Goal: Transaction & Acquisition: Purchase product/service

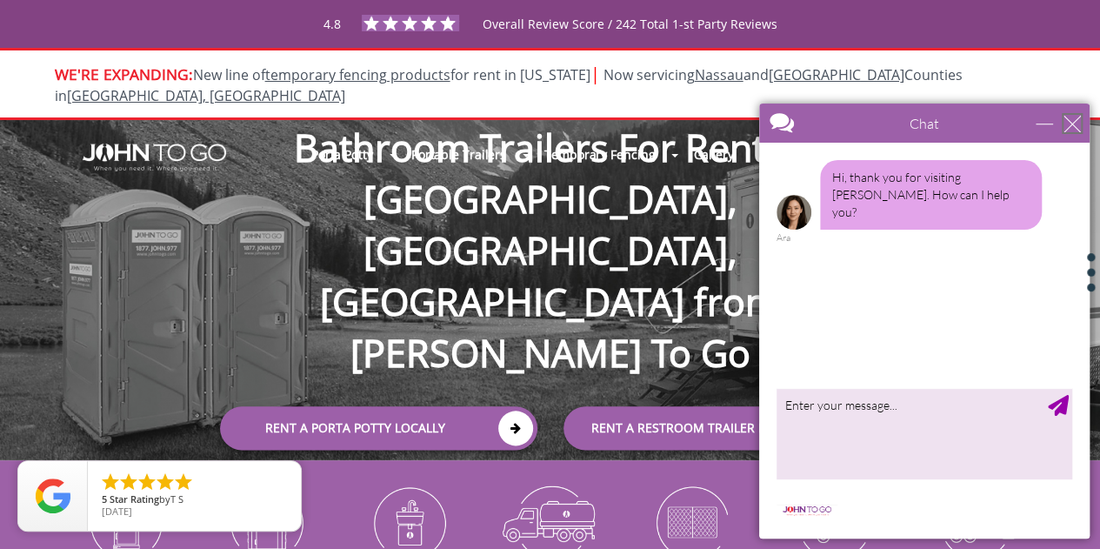
click at [1069, 123] on div "close" at bounding box center [1071, 123] width 17 height 17
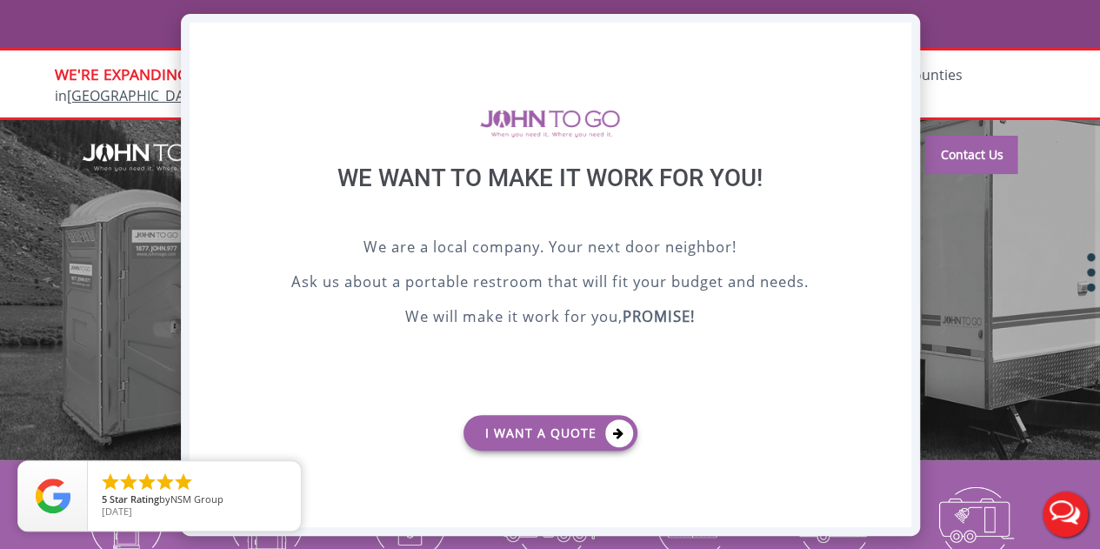
click at [896, 43] on div "X" at bounding box center [896, 38] width 27 height 30
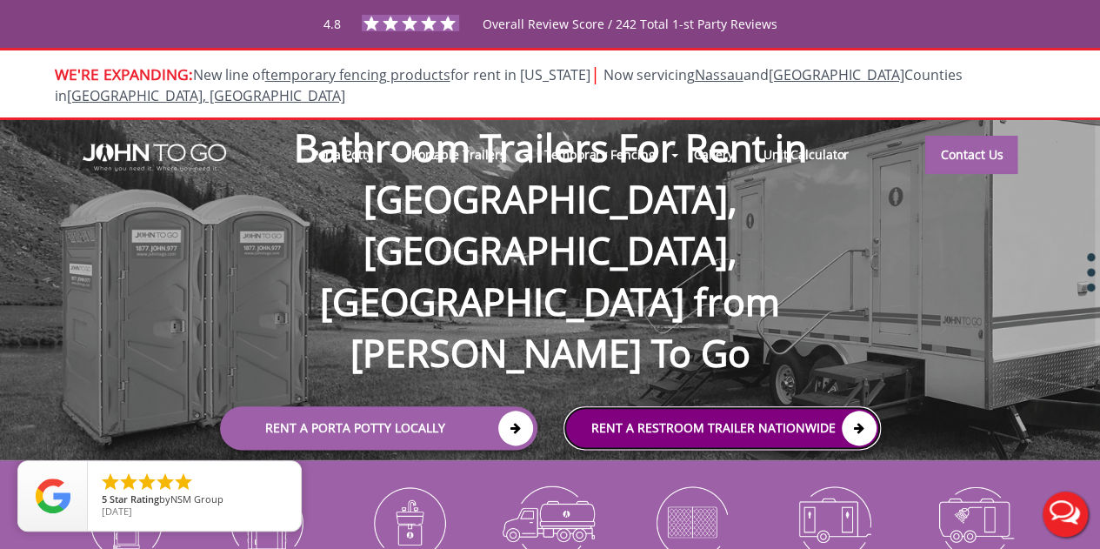
click at [719, 406] on link "rent a RESTROOM TRAILER Nationwide" at bounding box center [721, 427] width 317 height 43
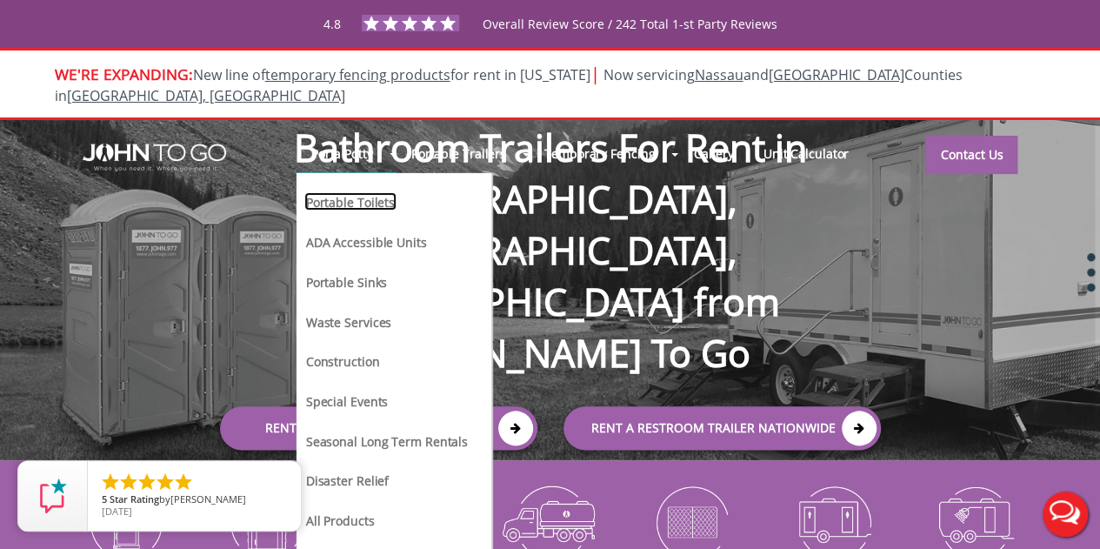
click at [376, 192] on link "Portable Toilets" at bounding box center [350, 201] width 92 height 18
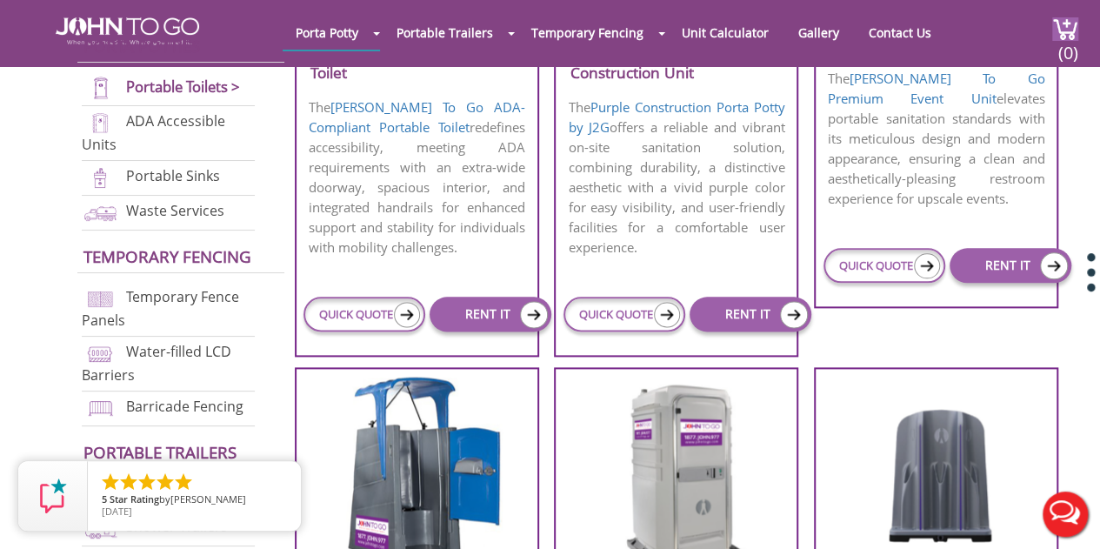
scroll to position [943, 0]
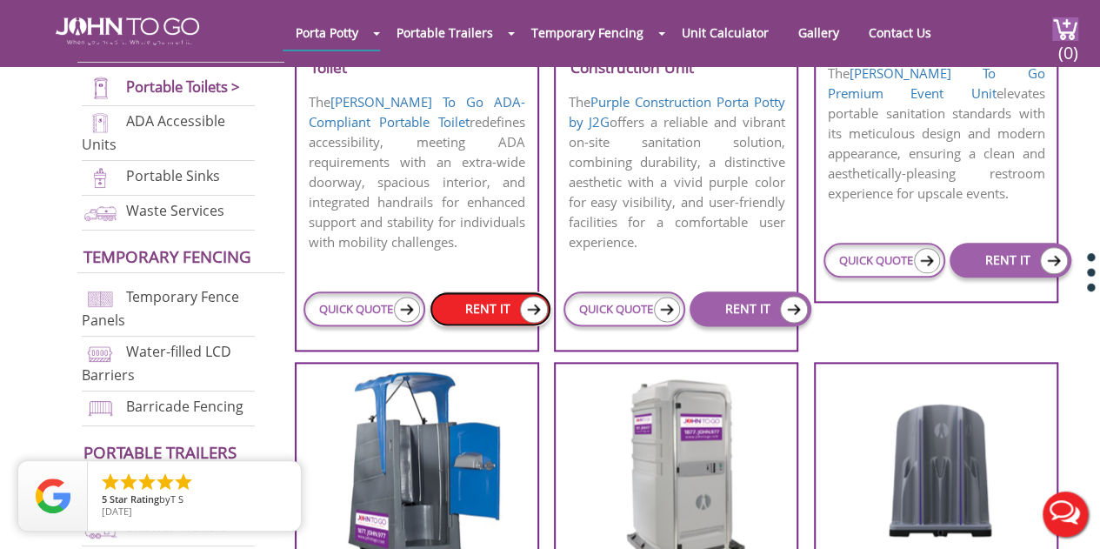
click at [486, 307] on link "RENT IT" at bounding box center [491, 308] width 122 height 35
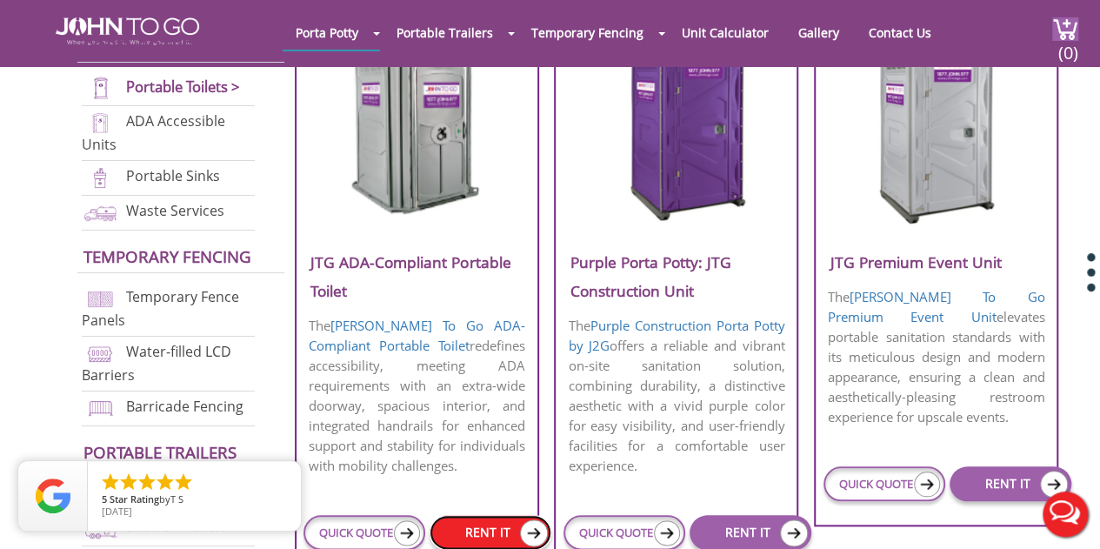
scroll to position [647, 0]
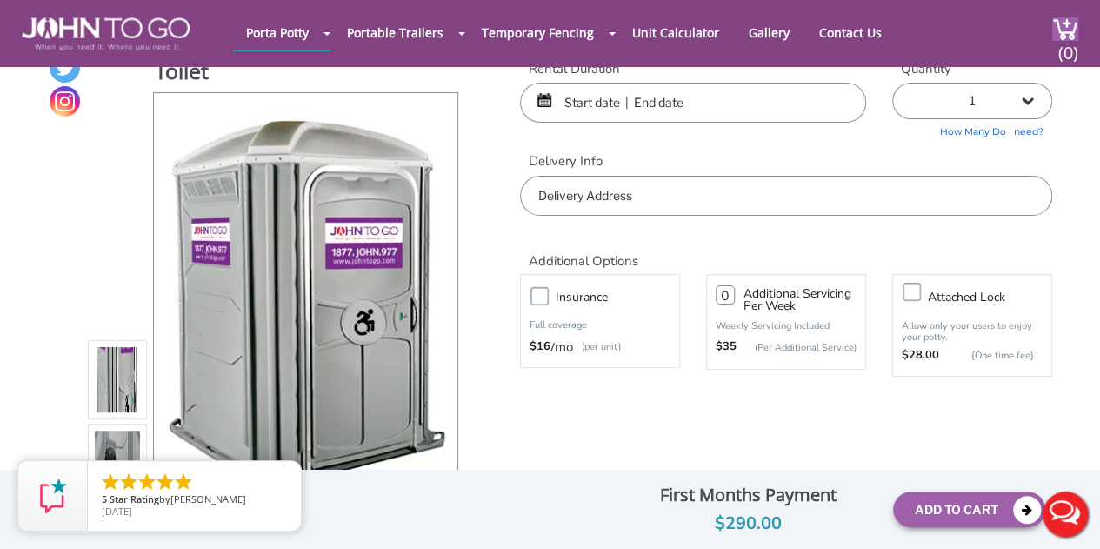
click at [609, 97] on input "text" at bounding box center [693, 103] width 346 height 40
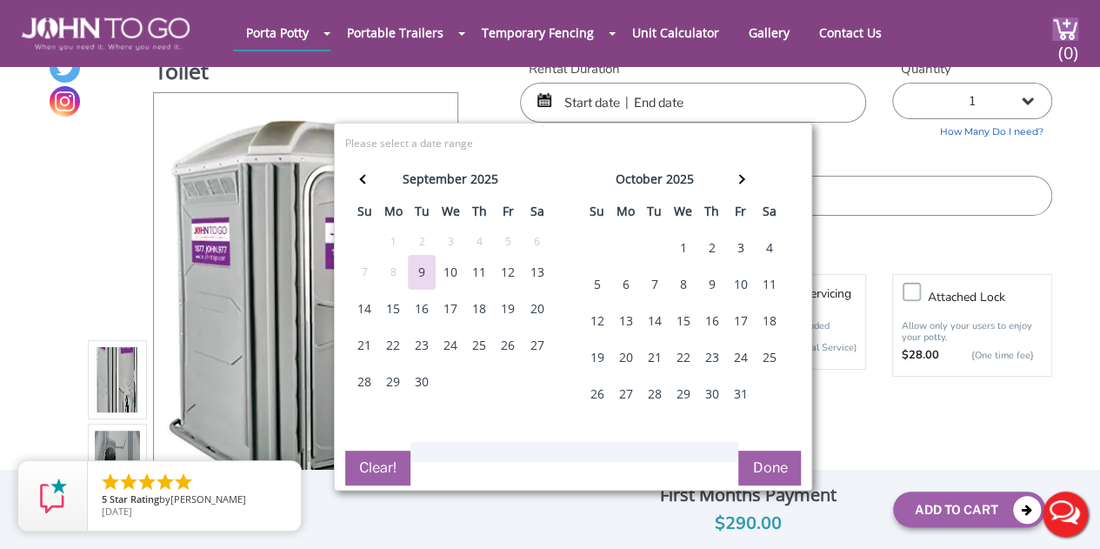
click at [596, 281] on div "5" at bounding box center [597, 284] width 28 height 35
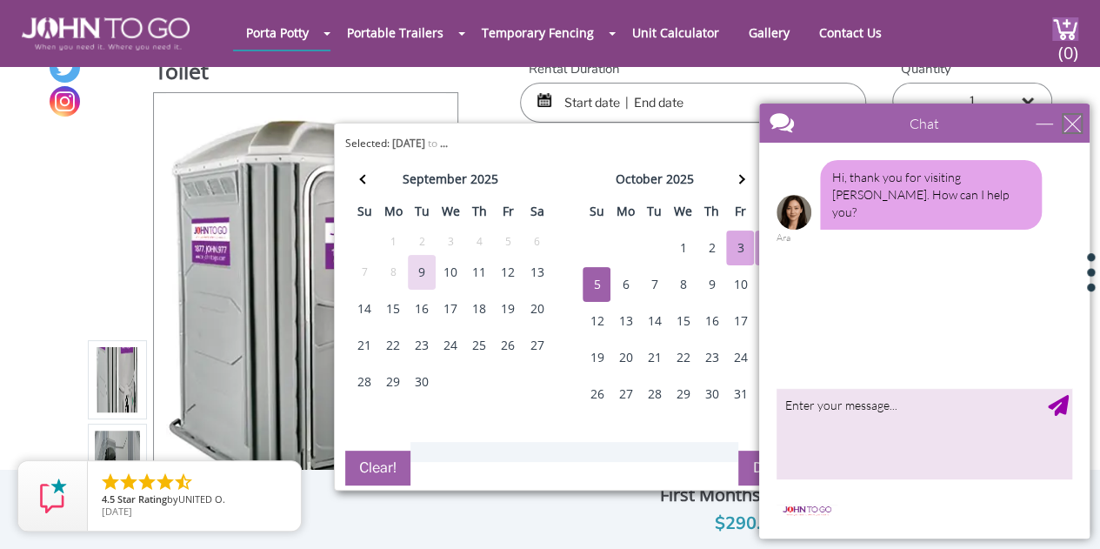
click at [1073, 123] on div "close" at bounding box center [1071, 123] width 17 height 17
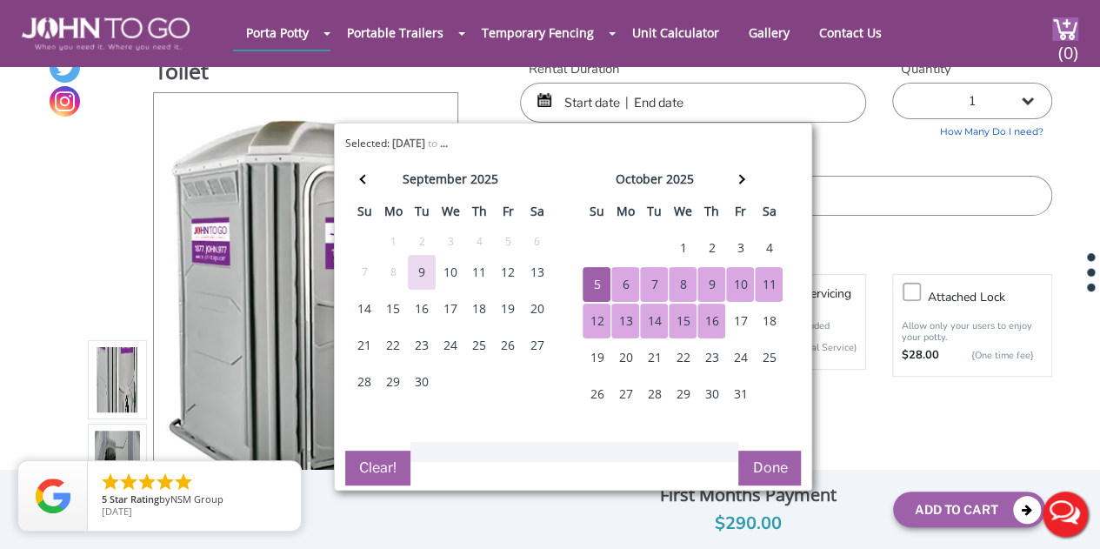
click at [706, 316] on div "16" at bounding box center [711, 320] width 28 height 35
type input "[DATE] to [DATE]"
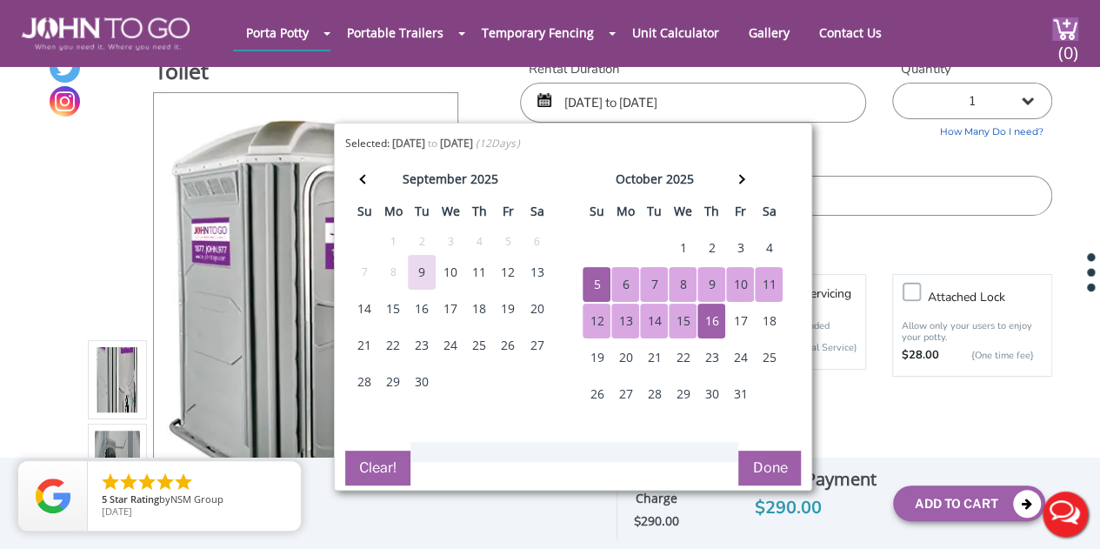
click at [773, 465] on button "Done" at bounding box center [769, 467] width 63 height 35
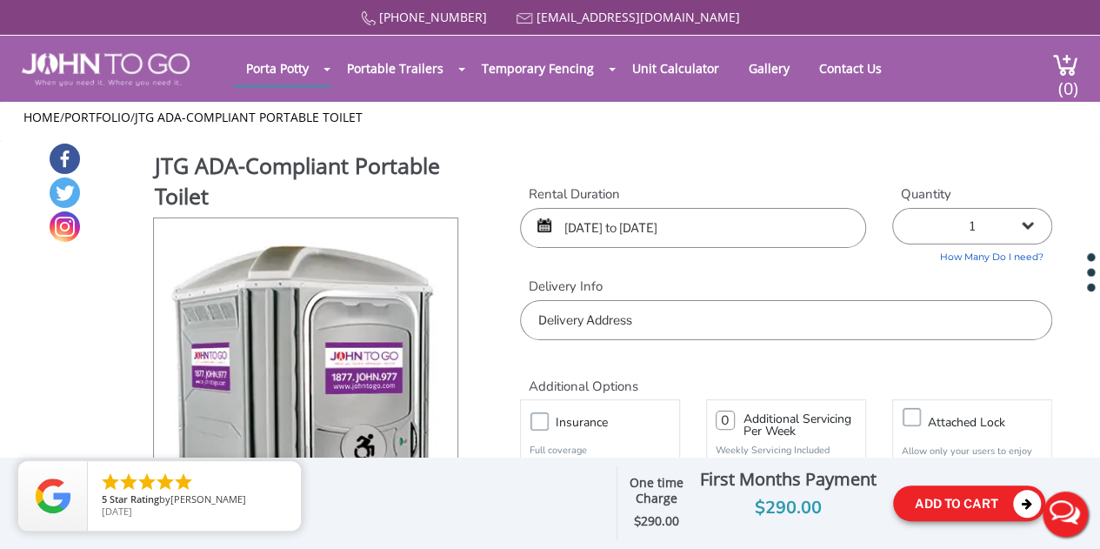
click at [953, 500] on button "Add To Cart" at bounding box center [969, 503] width 152 height 36
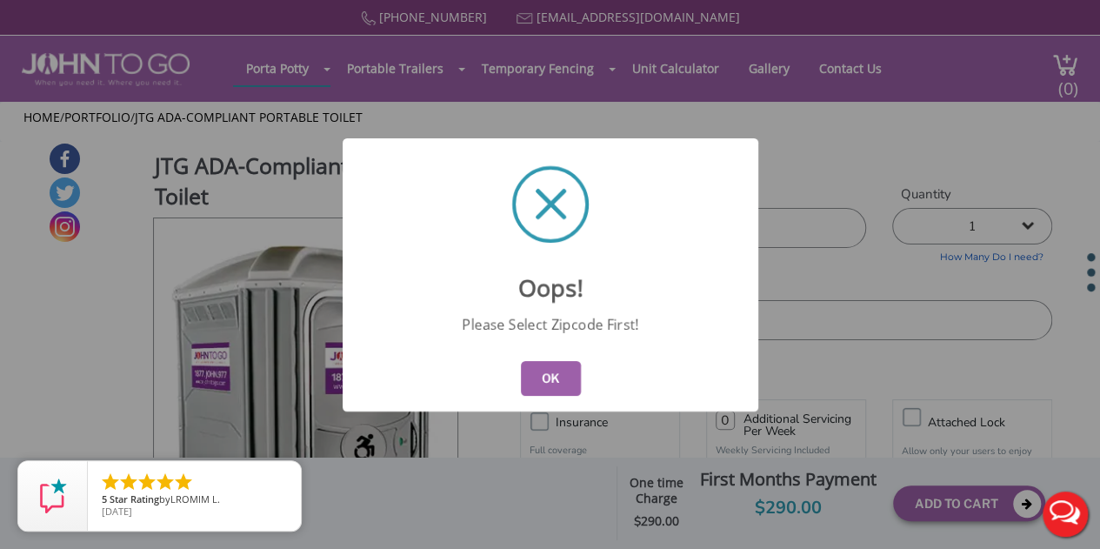
click at [550, 369] on button "OK" at bounding box center [550, 378] width 60 height 35
